Goal: Navigation & Orientation: Find specific page/section

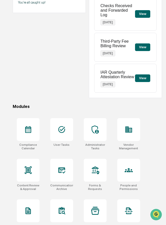
scroll to position [73, 0]
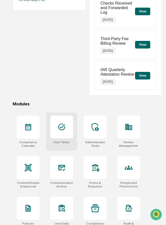
click at [62, 136] on div at bounding box center [61, 126] width 23 height 23
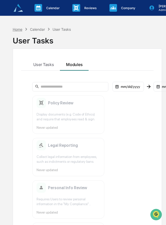
click at [19, 29] on div "Home" at bounding box center [18, 29] width 10 height 4
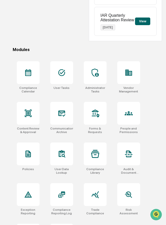
scroll to position [162, 0]
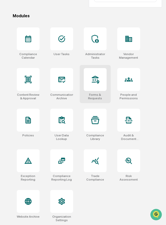
click at [99, 80] on icon at bounding box center [95, 79] width 8 height 8
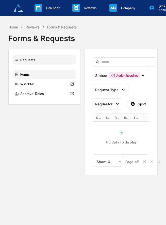
click at [42, 73] on div "Forms" at bounding box center [44, 74] width 63 height 9
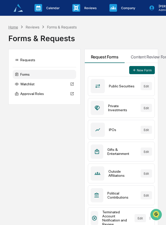
click at [15, 25] on div "Home" at bounding box center [13, 27] width 10 height 4
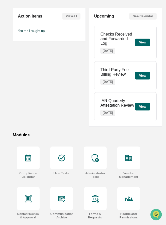
scroll to position [162, 0]
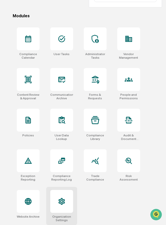
click at [60, 199] on icon at bounding box center [62, 201] width 8 height 8
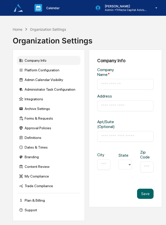
type input "**********"
type input "********"
type input "**********"
type input "*****"
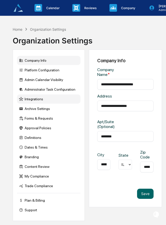
click at [41, 103] on div "Integrations" at bounding box center [48, 98] width 63 height 9
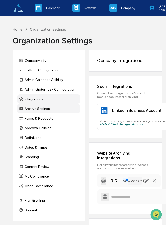
click at [32, 109] on div "Archive Settings" at bounding box center [48, 108] width 63 height 9
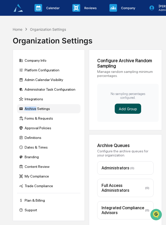
click at [120, 109] on button "Add Group" at bounding box center [128, 109] width 26 height 10
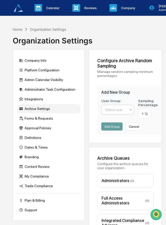
click at [120, 109] on div at bounding box center [115, 109] width 21 height 5
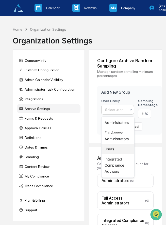
click at [113, 148] on div "Users" at bounding box center [117, 149] width 33 height 10
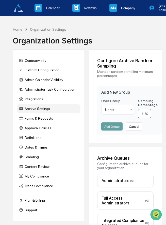
click at [143, 116] on input "number" at bounding box center [144, 113] width 13 height 9
type input "**"
click at [113, 128] on button "Add Group" at bounding box center [111, 126] width 21 height 8
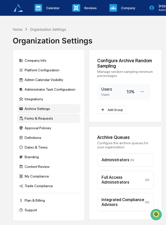
click at [45, 119] on div "Forms & Requests" at bounding box center [48, 118] width 63 height 9
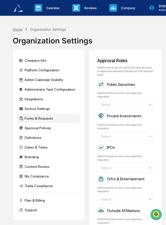
click at [17, 28] on div "Home" at bounding box center [18, 29] width 10 height 4
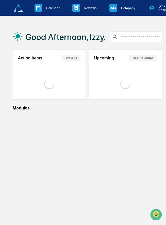
click at [17, 28] on div "Good Afternoon, Izzy." at bounding box center [59, 36] width 93 height 25
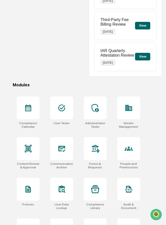
scroll to position [100, 0]
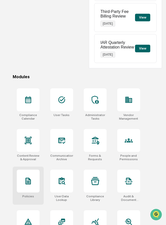
click at [33, 175] on div at bounding box center [28, 181] width 23 height 23
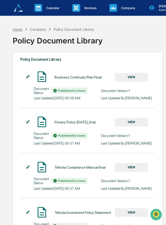
click at [18, 29] on div "Home" at bounding box center [18, 29] width 10 height 4
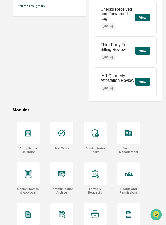
scroll to position [111, 0]
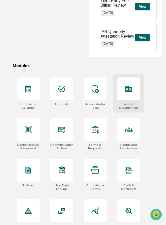
click at [121, 101] on div "Vendor Management" at bounding box center [128, 93] width 31 height 38
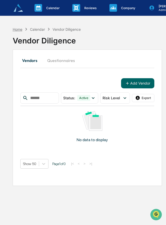
click at [21, 28] on div "Home" at bounding box center [18, 29] width 10 height 4
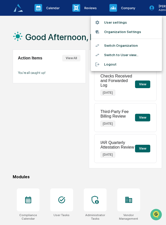
click at [127, 48] on li "Switch Organization" at bounding box center [126, 45] width 71 height 9
